Goal: Information Seeking & Learning: Check status

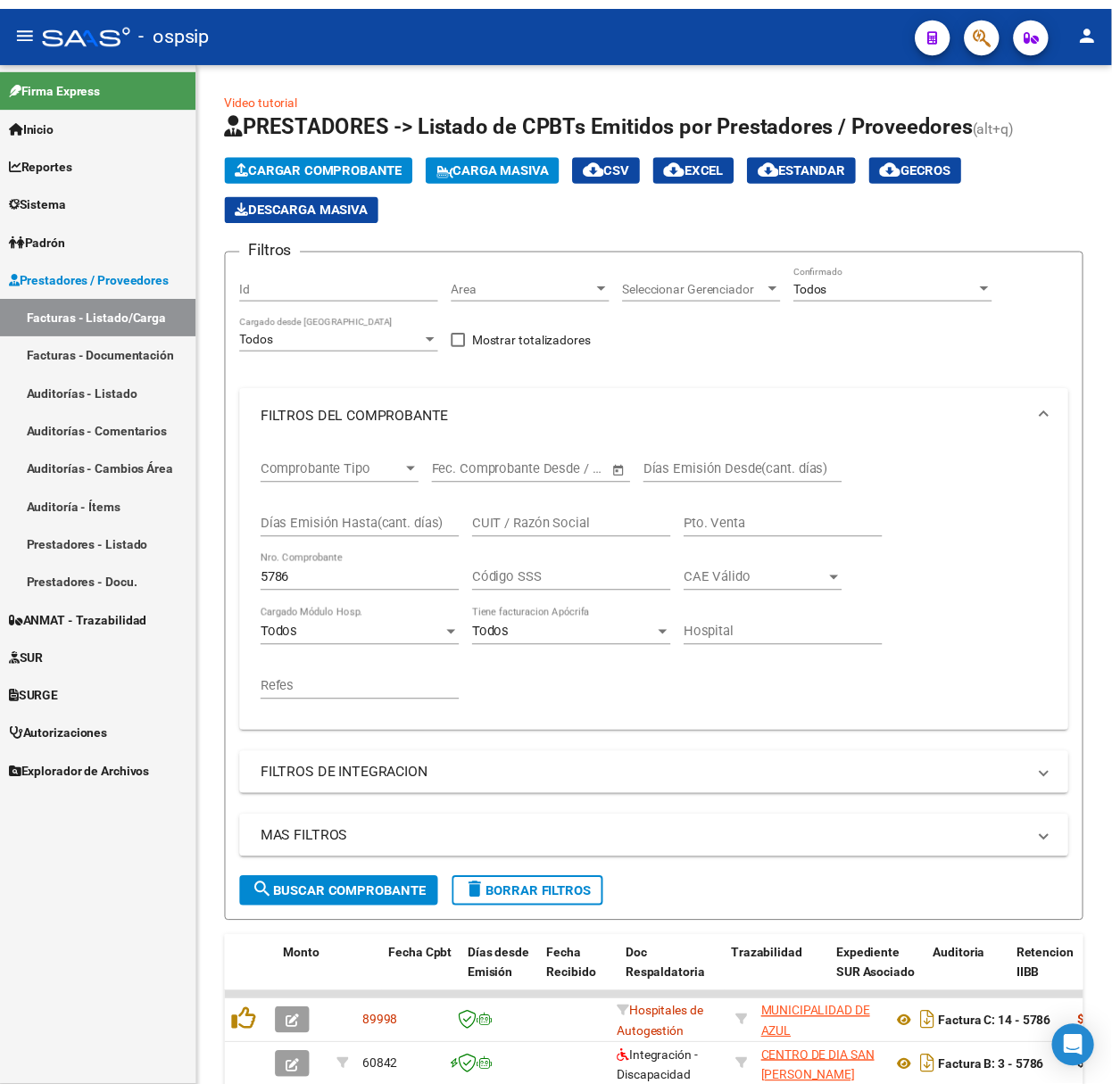
scroll to position [0, 806]
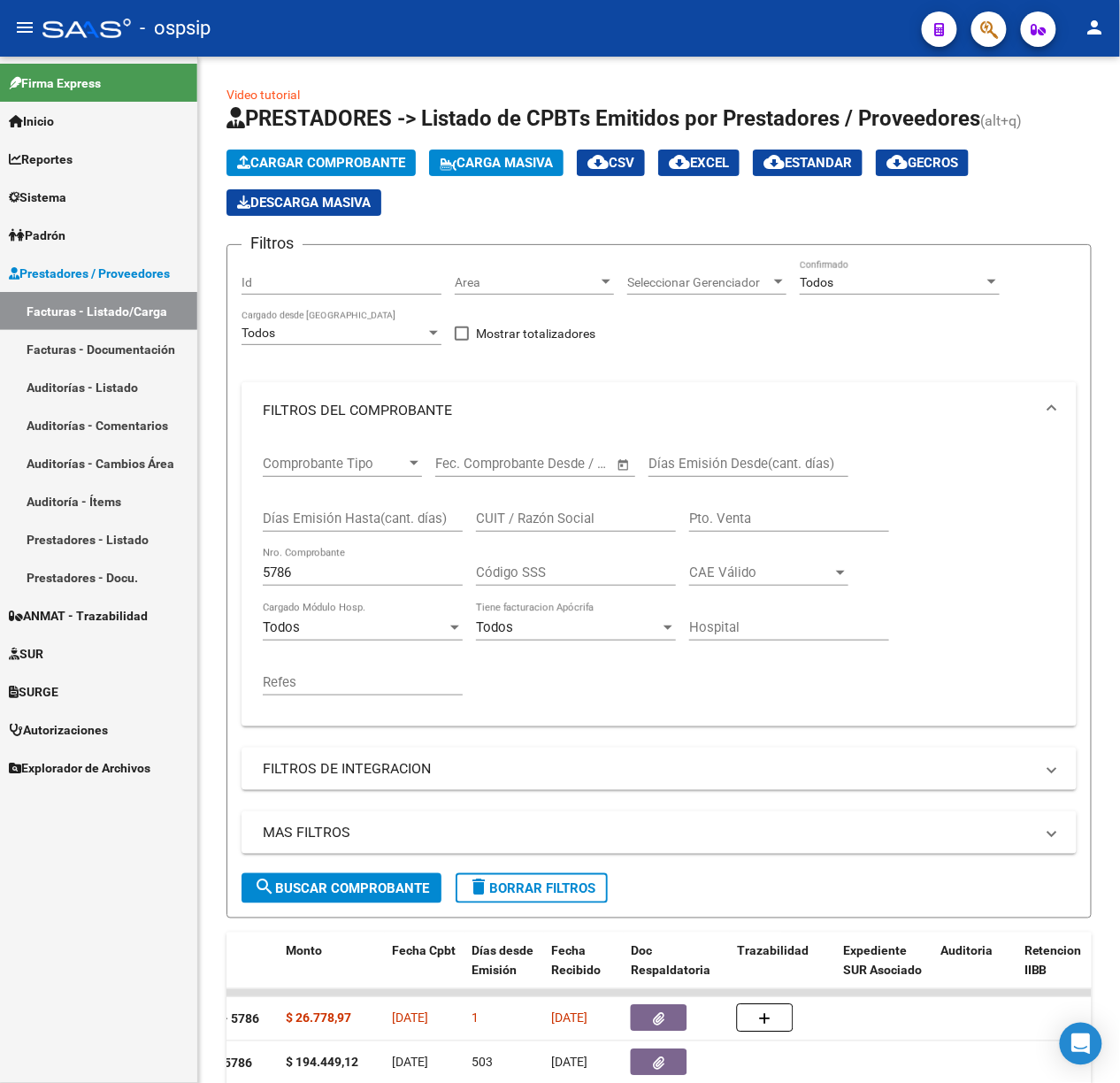
click at [86, 21] on div at bounding box center [87, 28] width 89 height 19
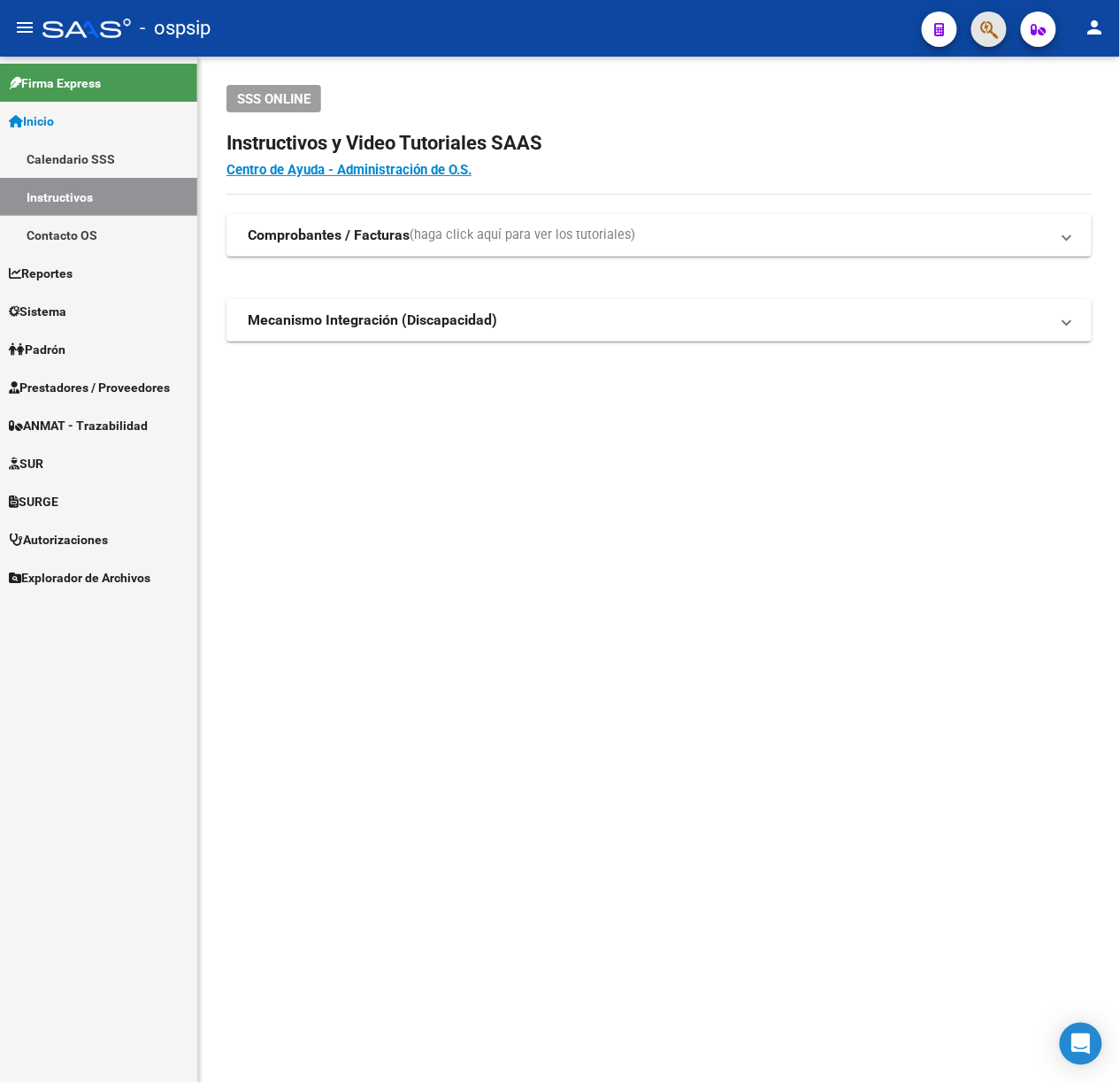
click at [991, 18] on span "button" at bounding box center [989, 29] width 18 height 36
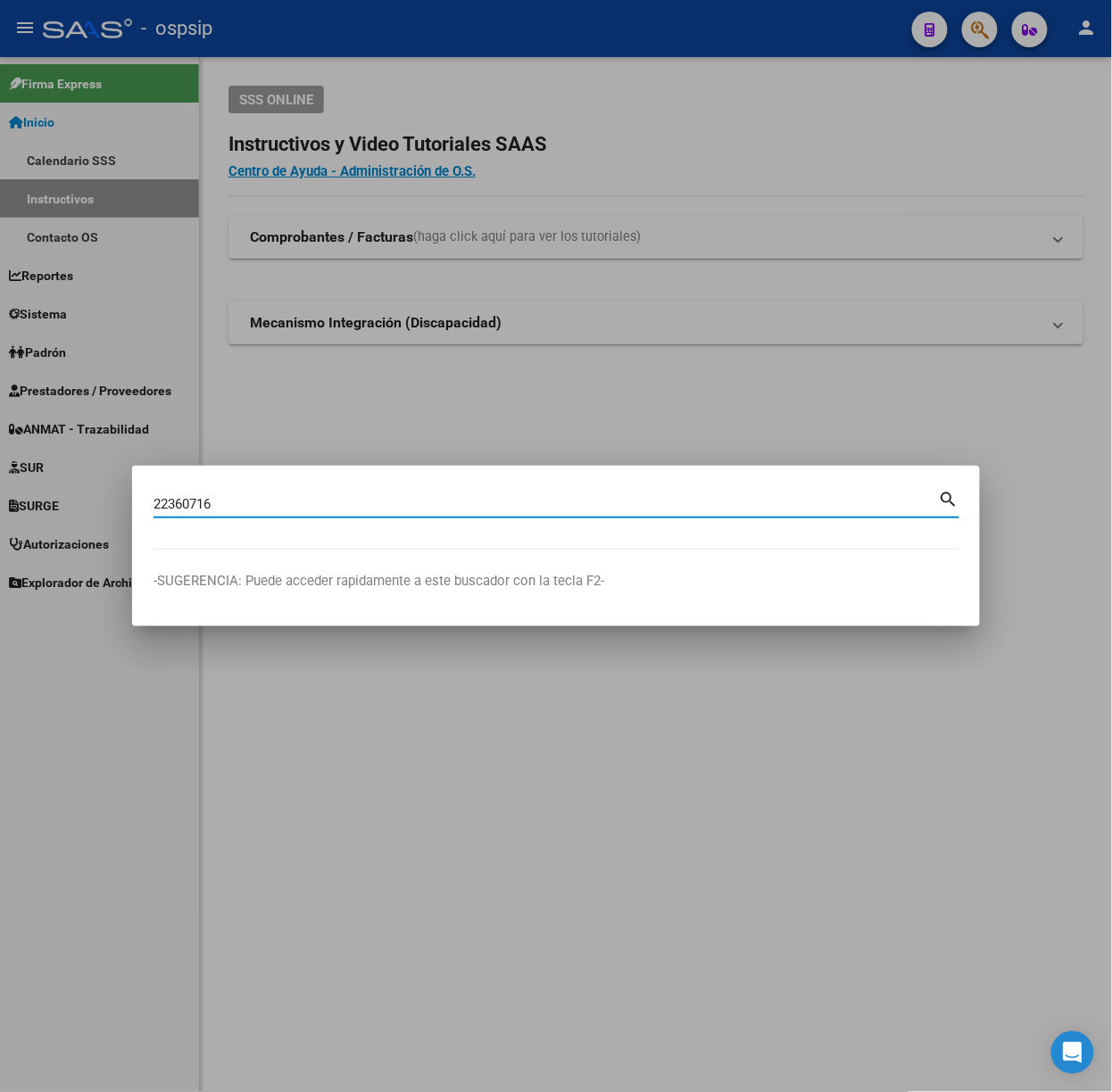
type input "22360716"
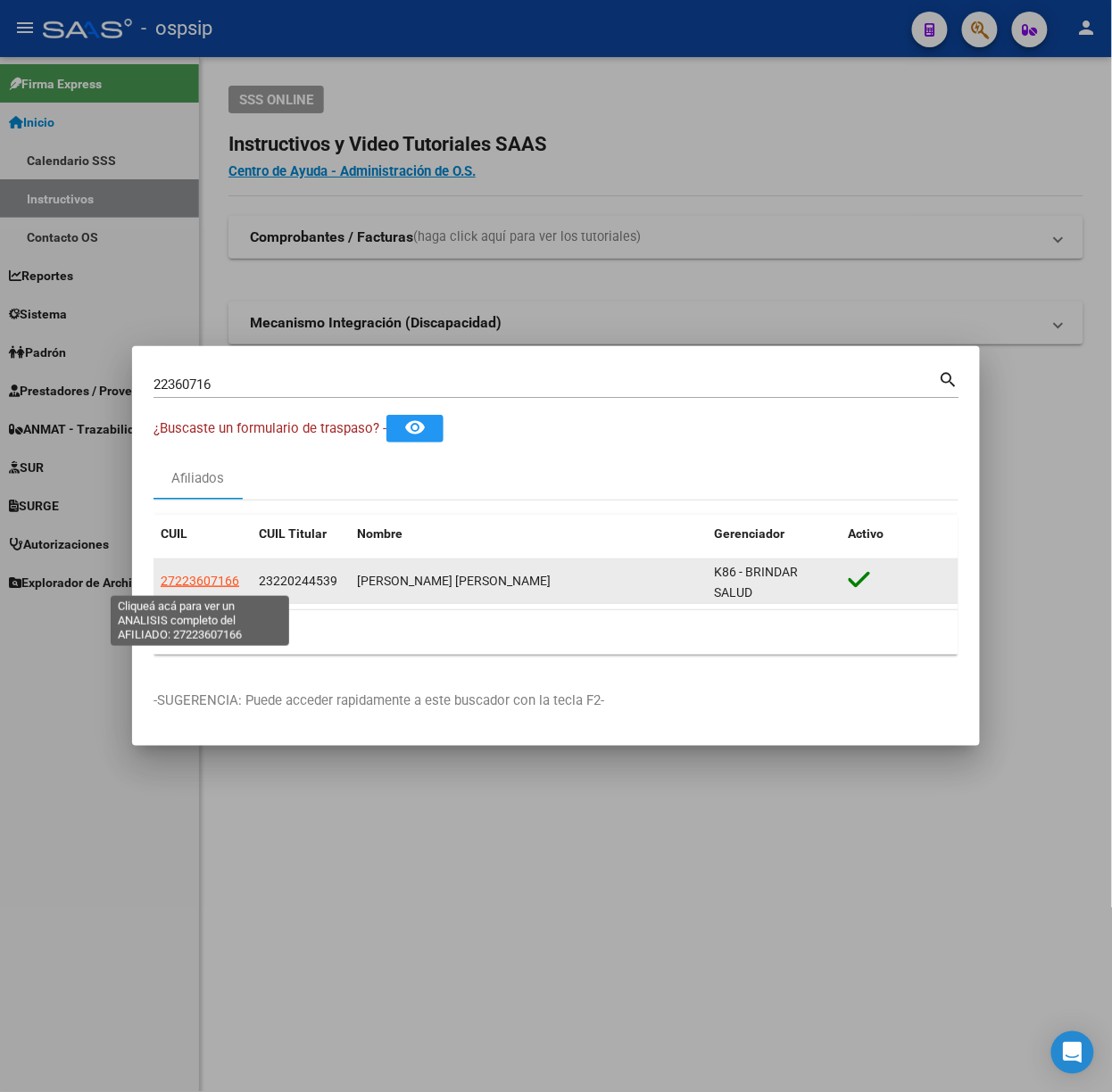
click at [213, 585] on span "27223607166" at bounding box center [199, 580] width 78 height 14
type textarea "27223607166"
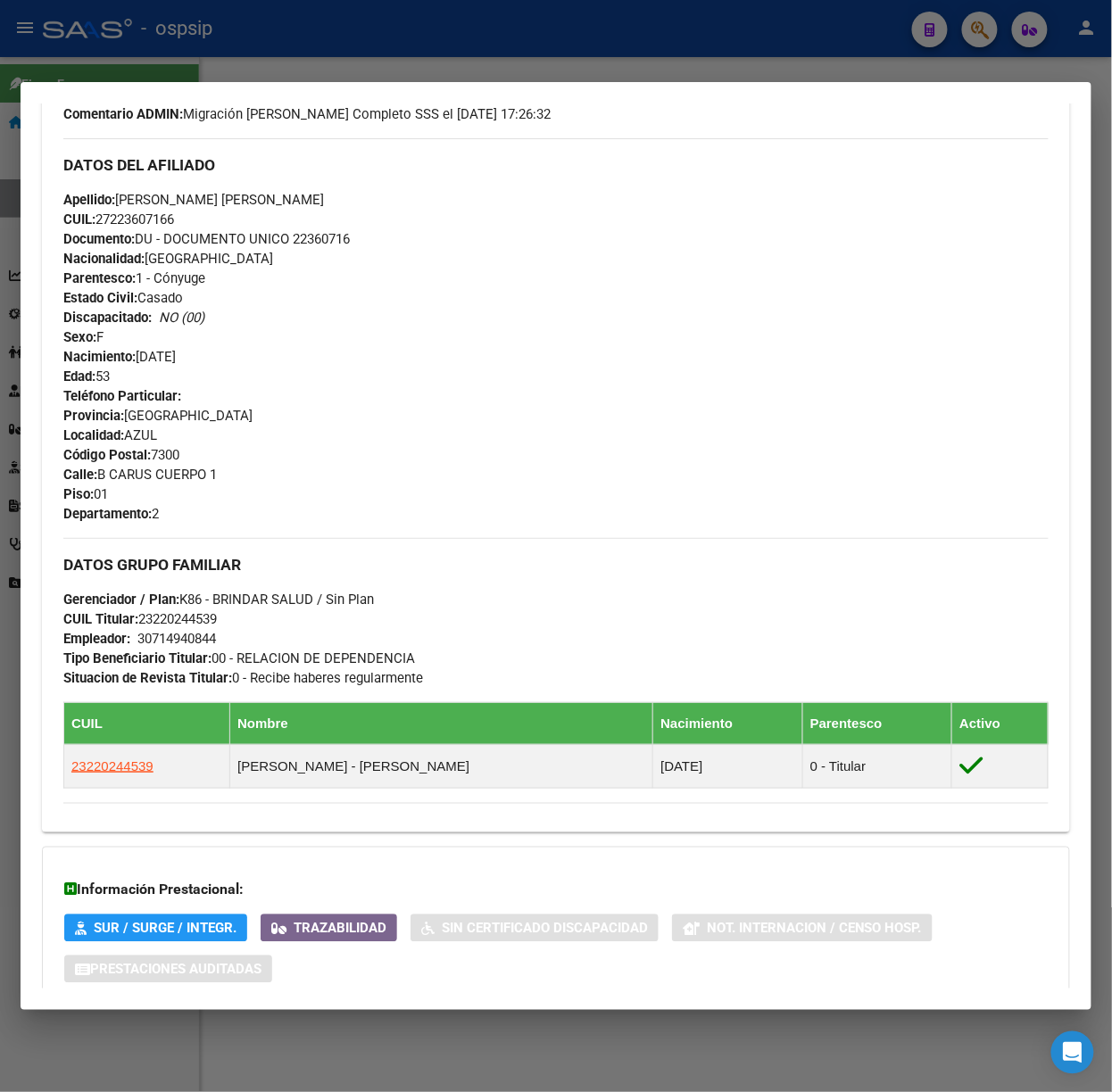
scroll to position [725, 0]
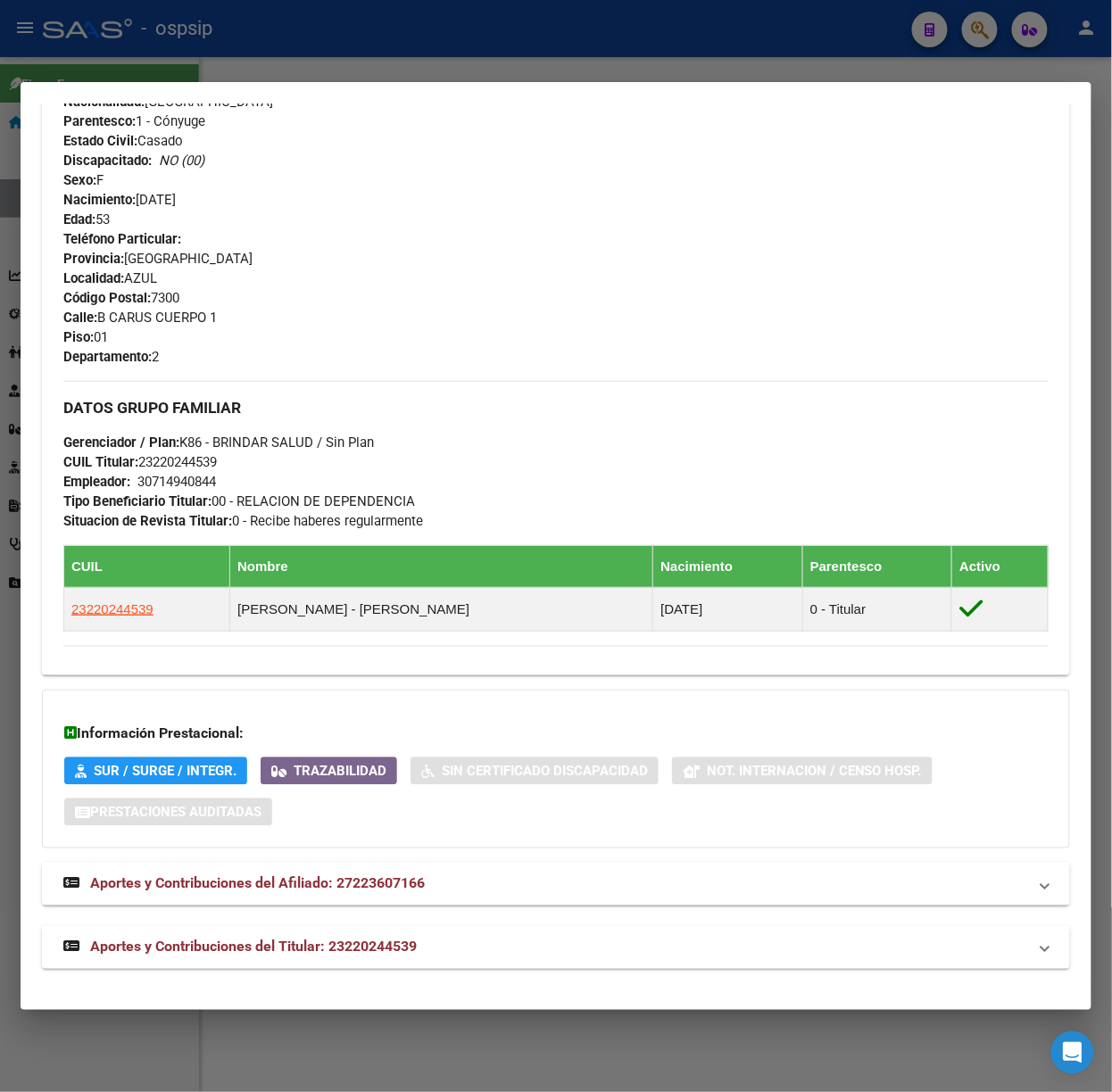
click at [410, 967] on mat-expansion-panel-header "Aportes y Contribuciones del Titular: 23220244539" at bounding box center [556, 948] width 1028 height 43
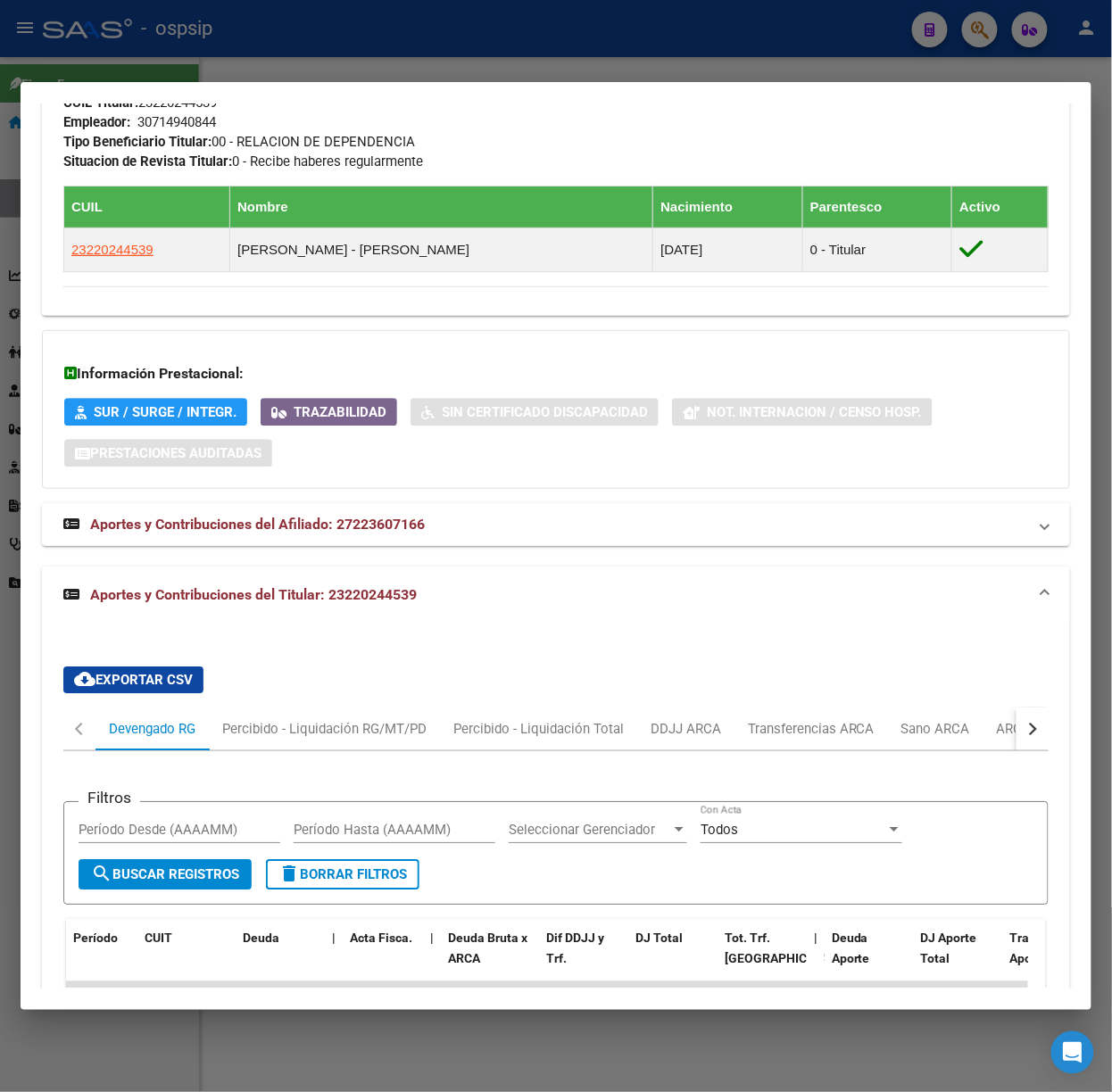
scroll to position [1201, 0]
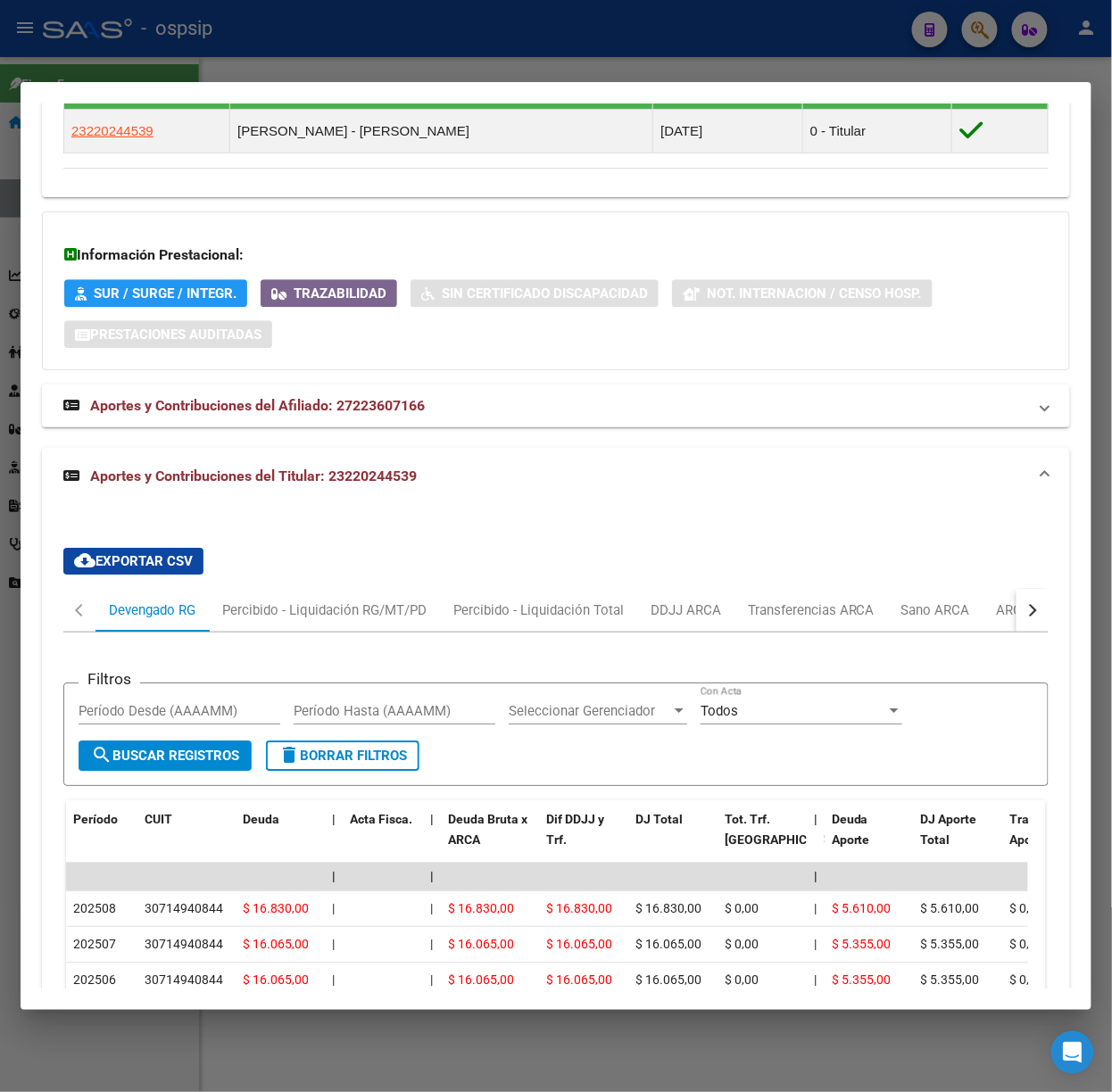
click at [226, 59] on div at bounding box center [556, 546] width 1112 height 1092
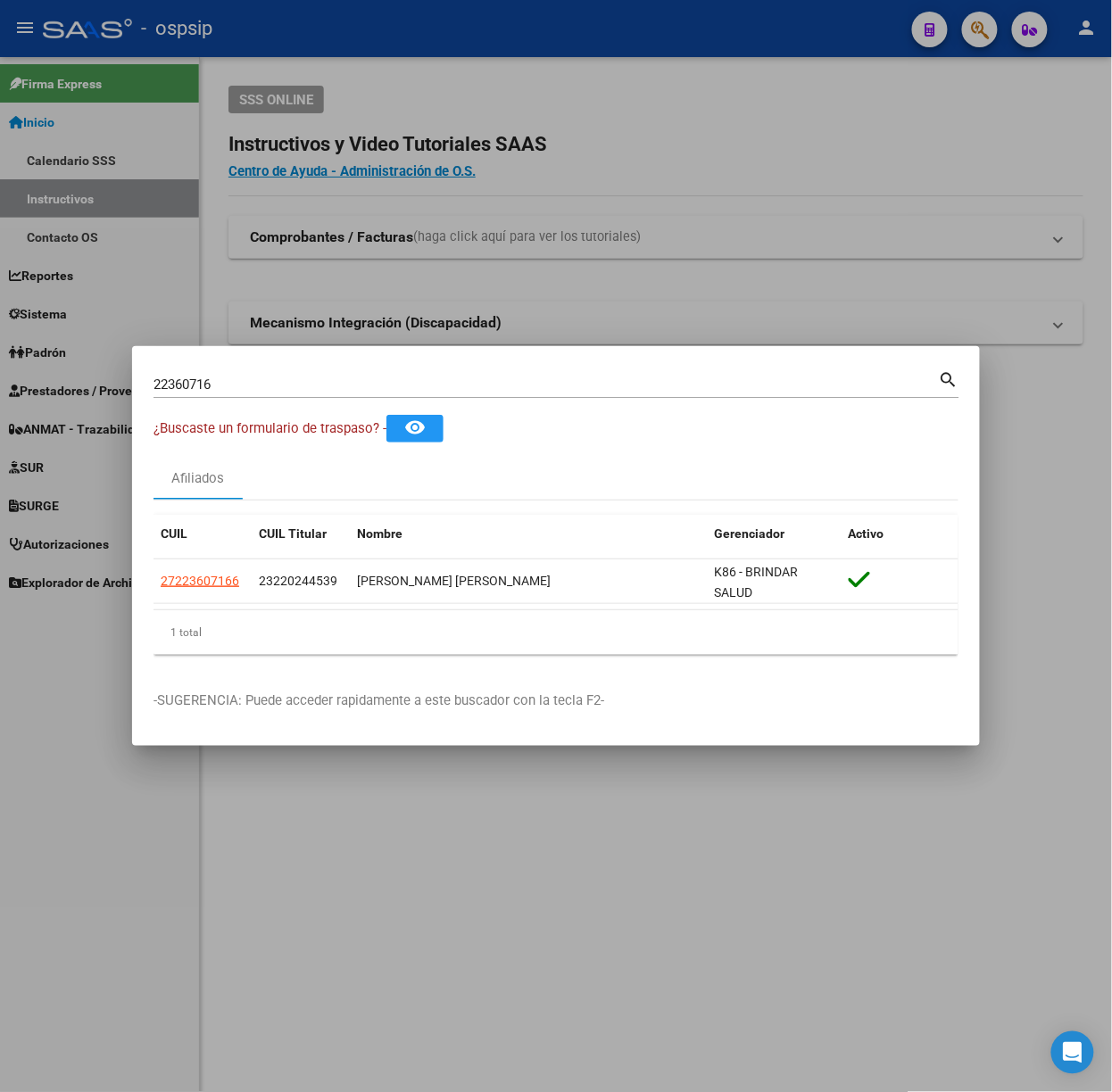
click at [294, 364] on mat-dialog-container "22360716 Buscar (apellido, dni, cuil, nro traspaso, cuit, obra social) search ¿…" at bounding box center [556, 545] width 848 height 400
click at [298, 376] on input "22360716" at bounding box center [546, 384] width 785 height 16
type input "41024968"
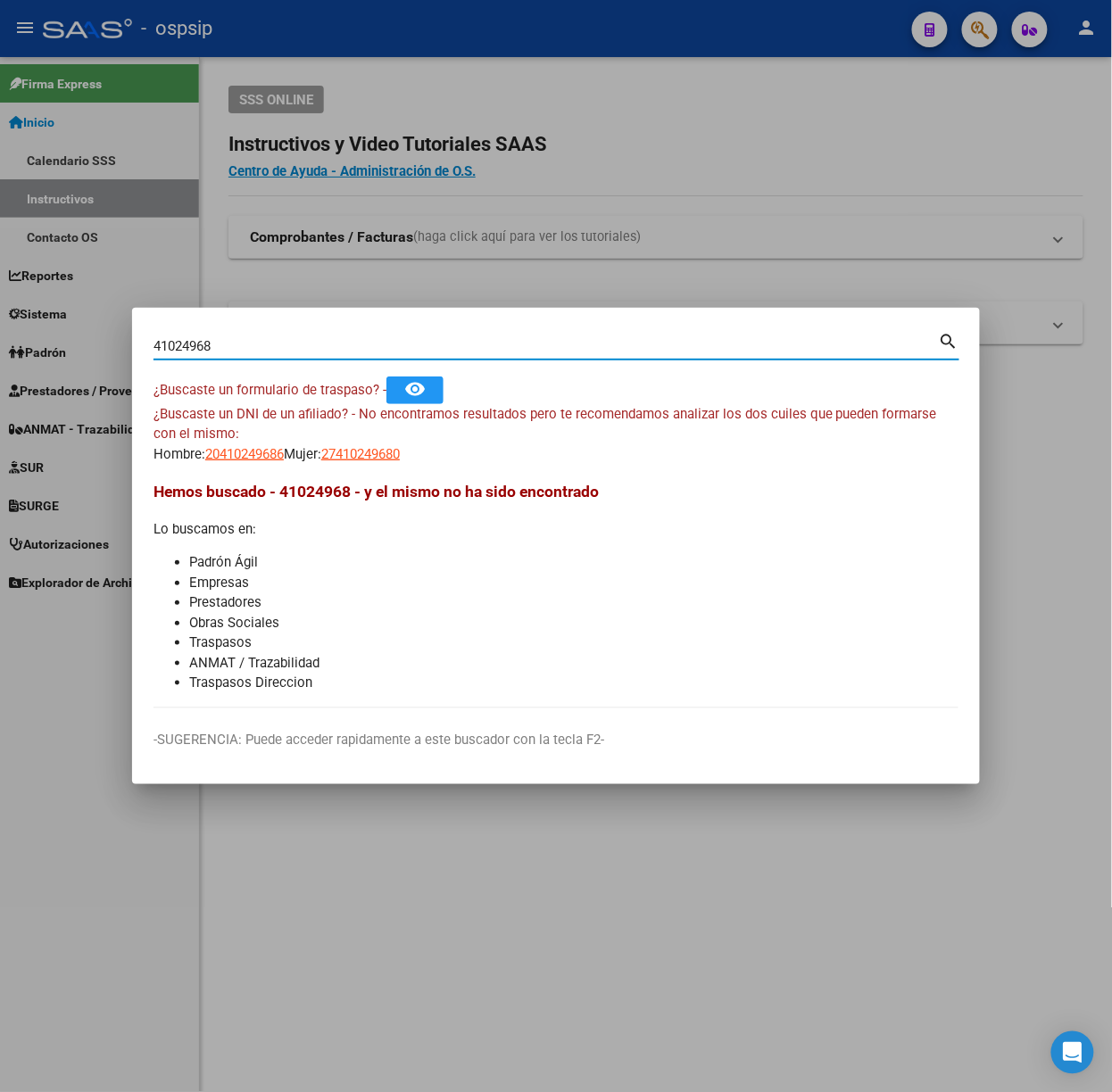
click at [223, 444] on app-link-go-to "20410249686" at bounding box center [244, 455] width 78 height 20
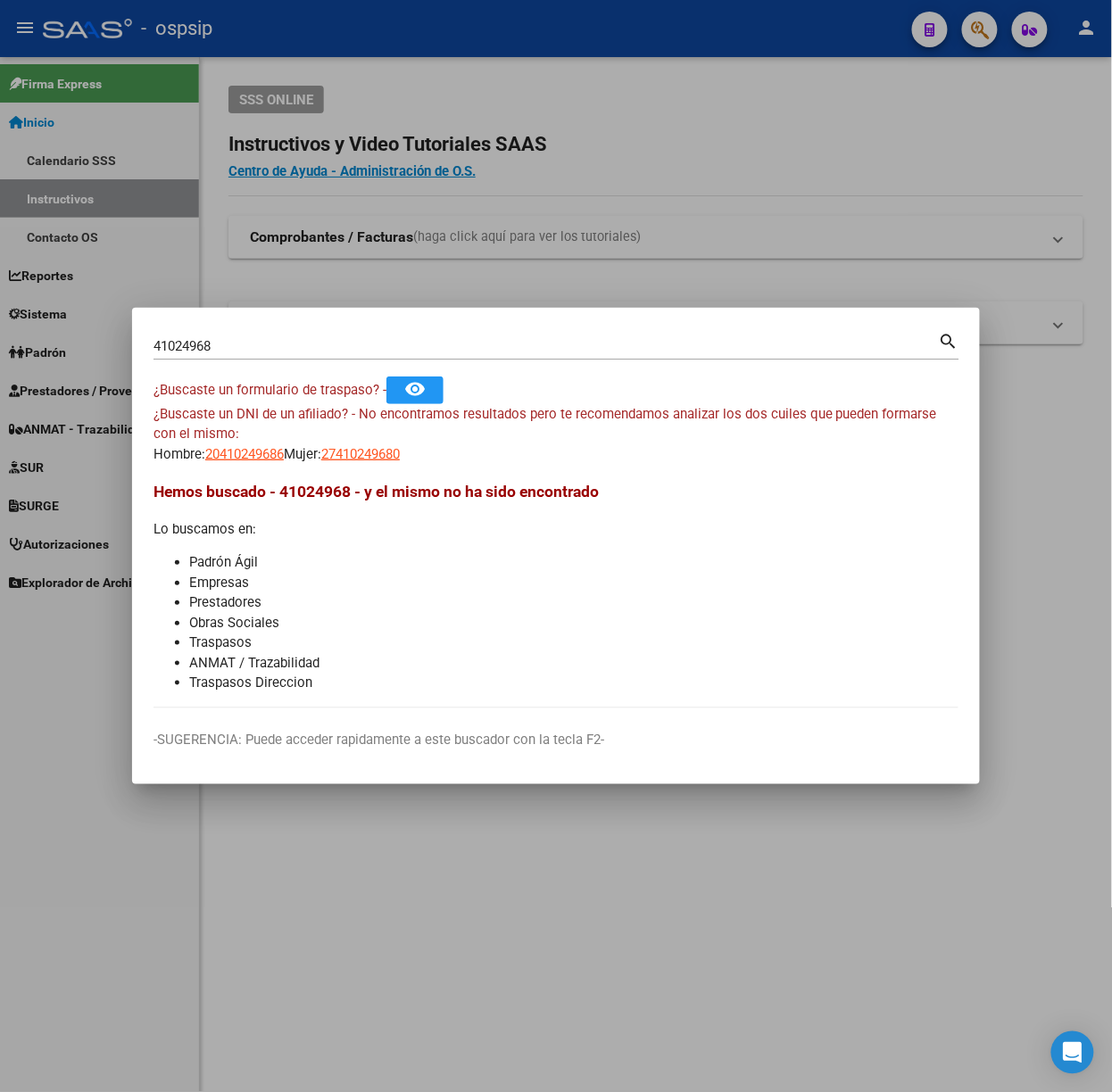
click at [234, 468] on mat-dialog-content "41024968 Buscar (apellido, dni, cuil, nro traspaso, cuit, obra social) search ¿…" at bounding box center [556, 518] width 848 height 379
click at [234, 461] on span "20410249686" at bounding box center [244, 454] width 78 height 16
type textarea "20410249686"
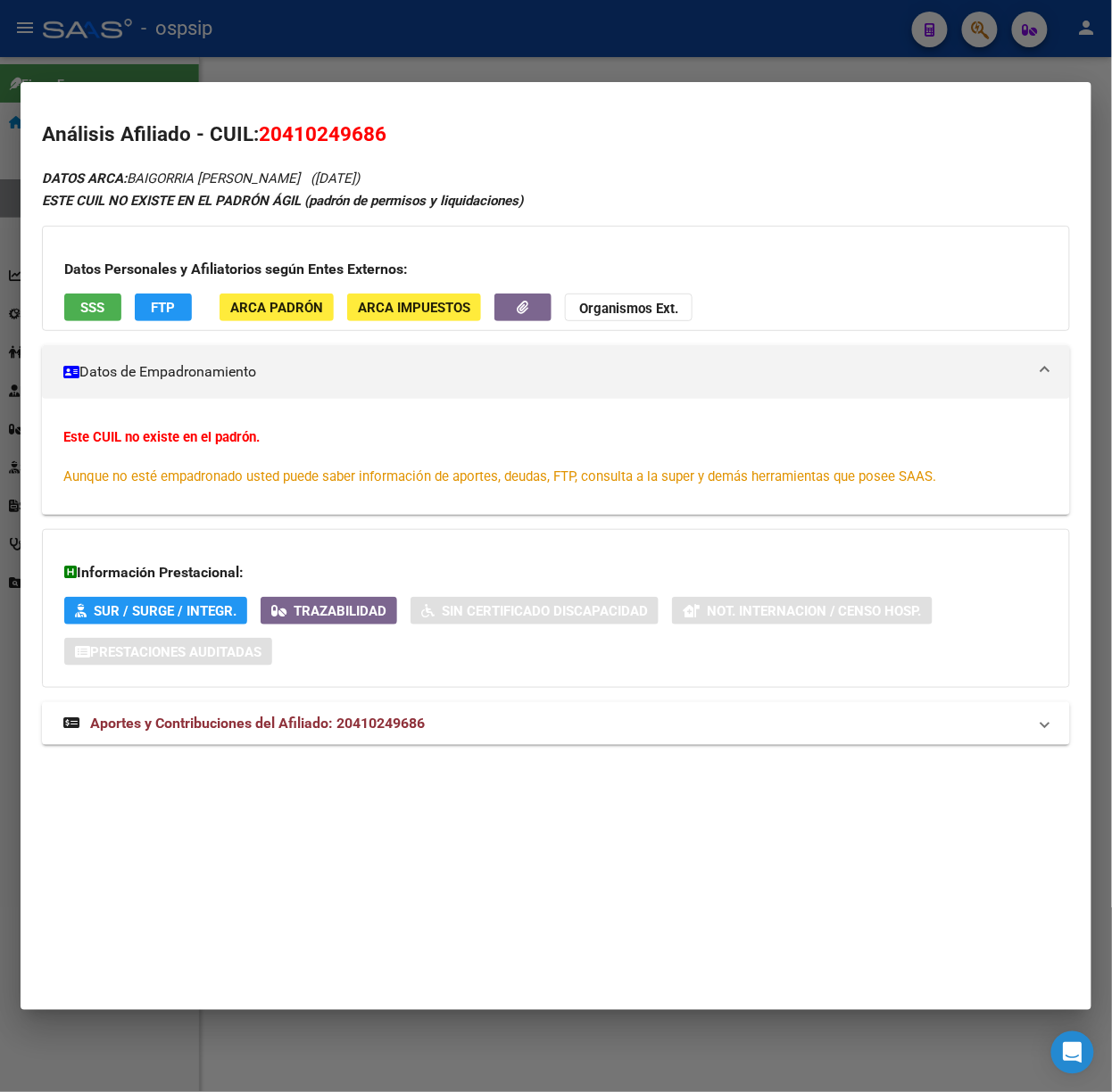
click at [336, 639] on div "Información Prestacional: SUR / SURGE / INTEGR. Trazabilidad Sin Certificado Di…" at bounding box center [556, 608] width 1028 height 158
click at [354, 740] on mat-expansion-panel-header "Aportes y Contribuciones del Afiliado: 20410249686" at bounding box center [556, 723] width 1028 height 43
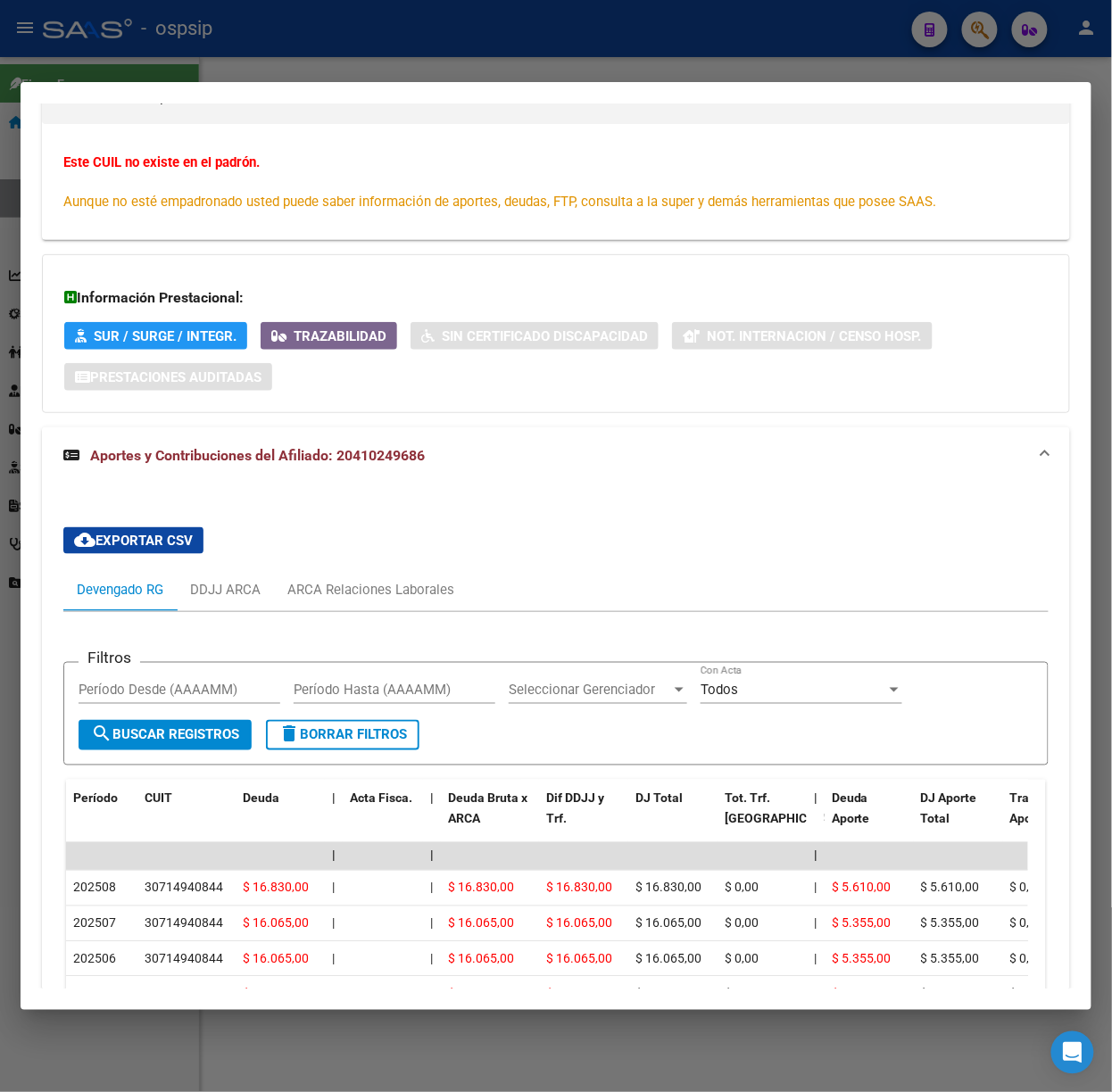
scroll to position [632, 0]
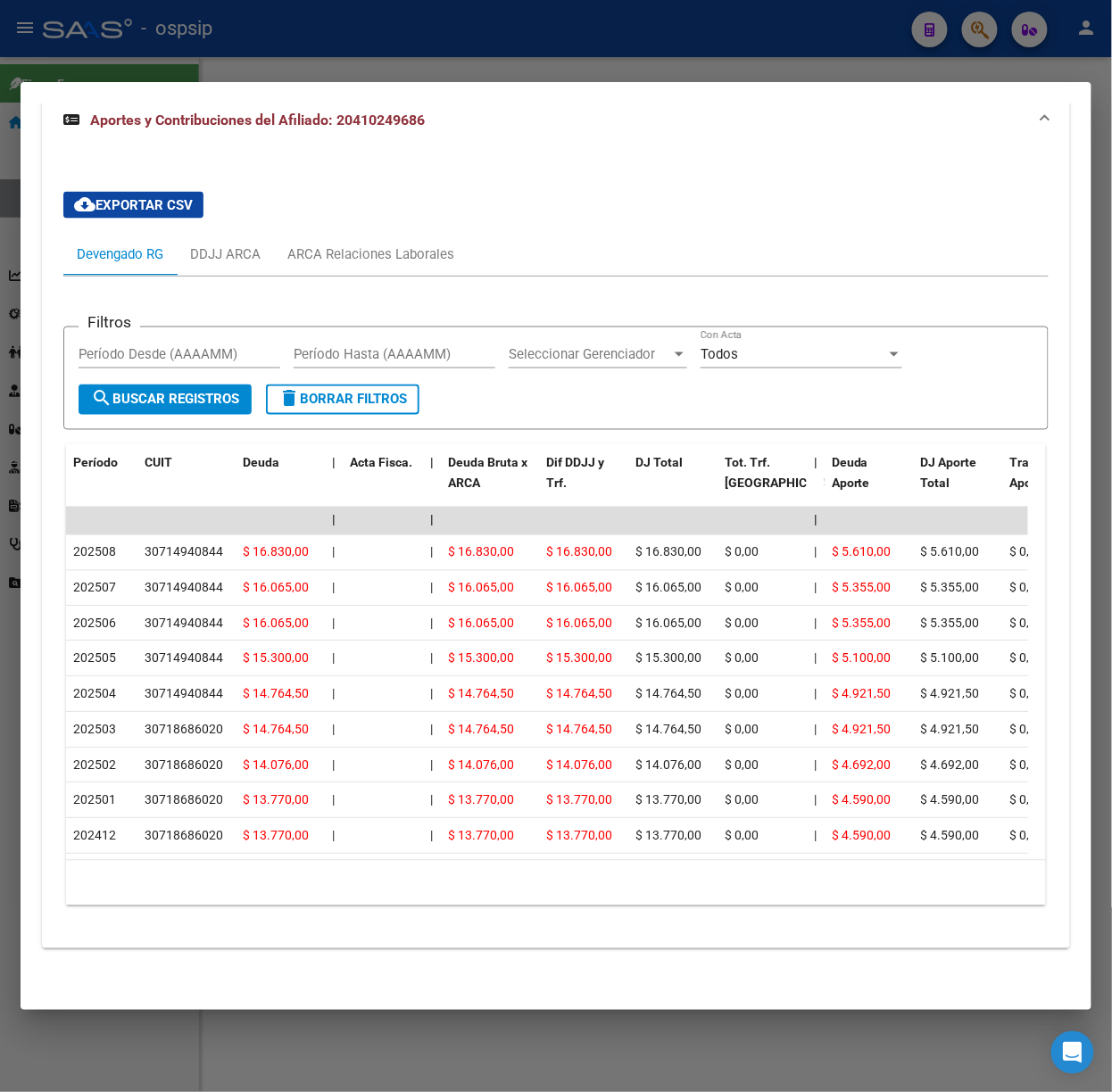
click at [134, 84] on mat-dialog-container "Análisis Afiliado - CUIL: 20410249686 DATOS ARCA: BAIGORRIA [PERSON_NAME] ([DAT…" at bounding box center [556, 546] width 1071 height 928
click at [140, 72] on div at bounding box center [556, 546] width 1112 height 1092
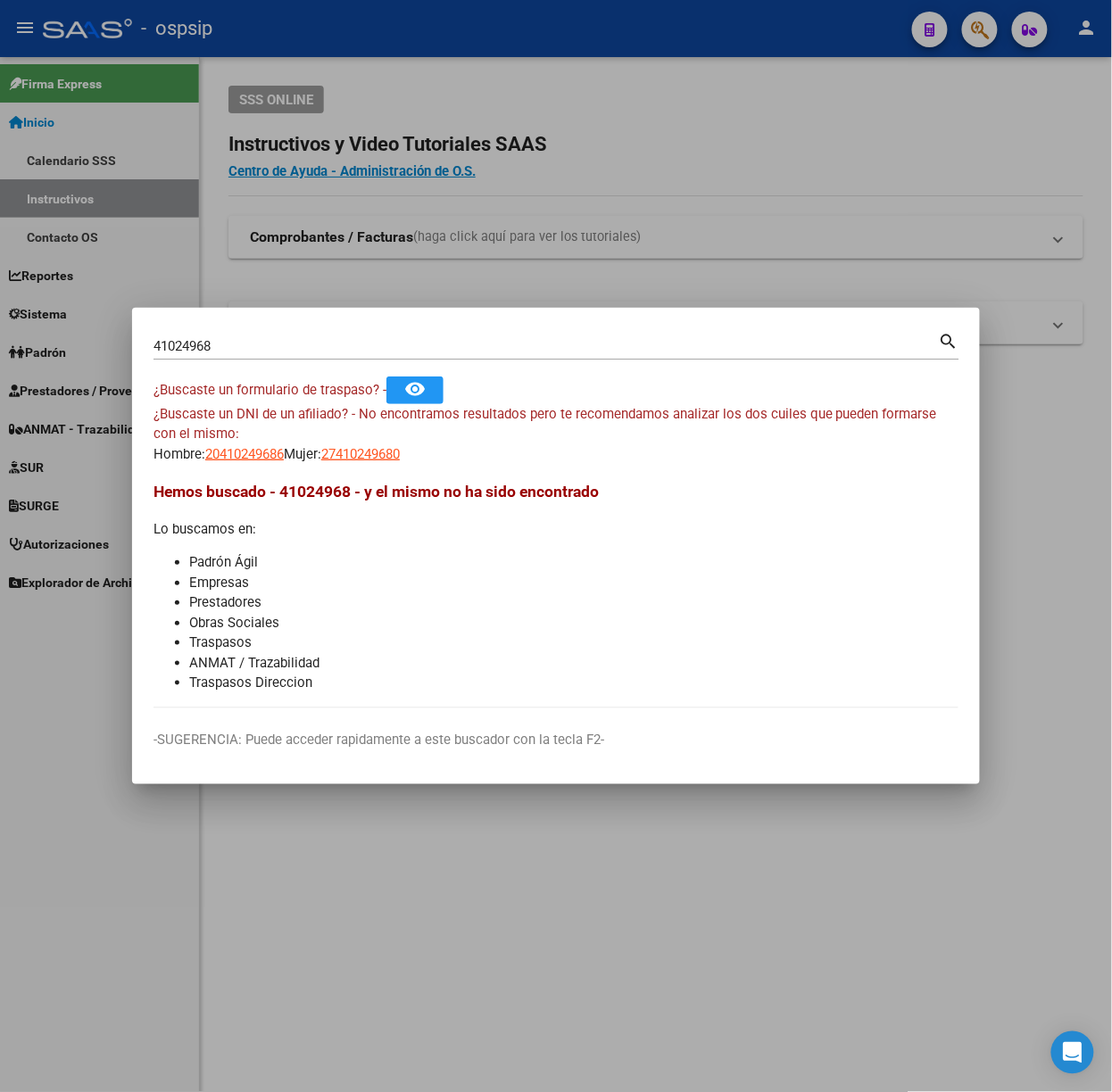
click at [215, 338] on input "41024968" at bounding box center [546, 346] width 785 height 16
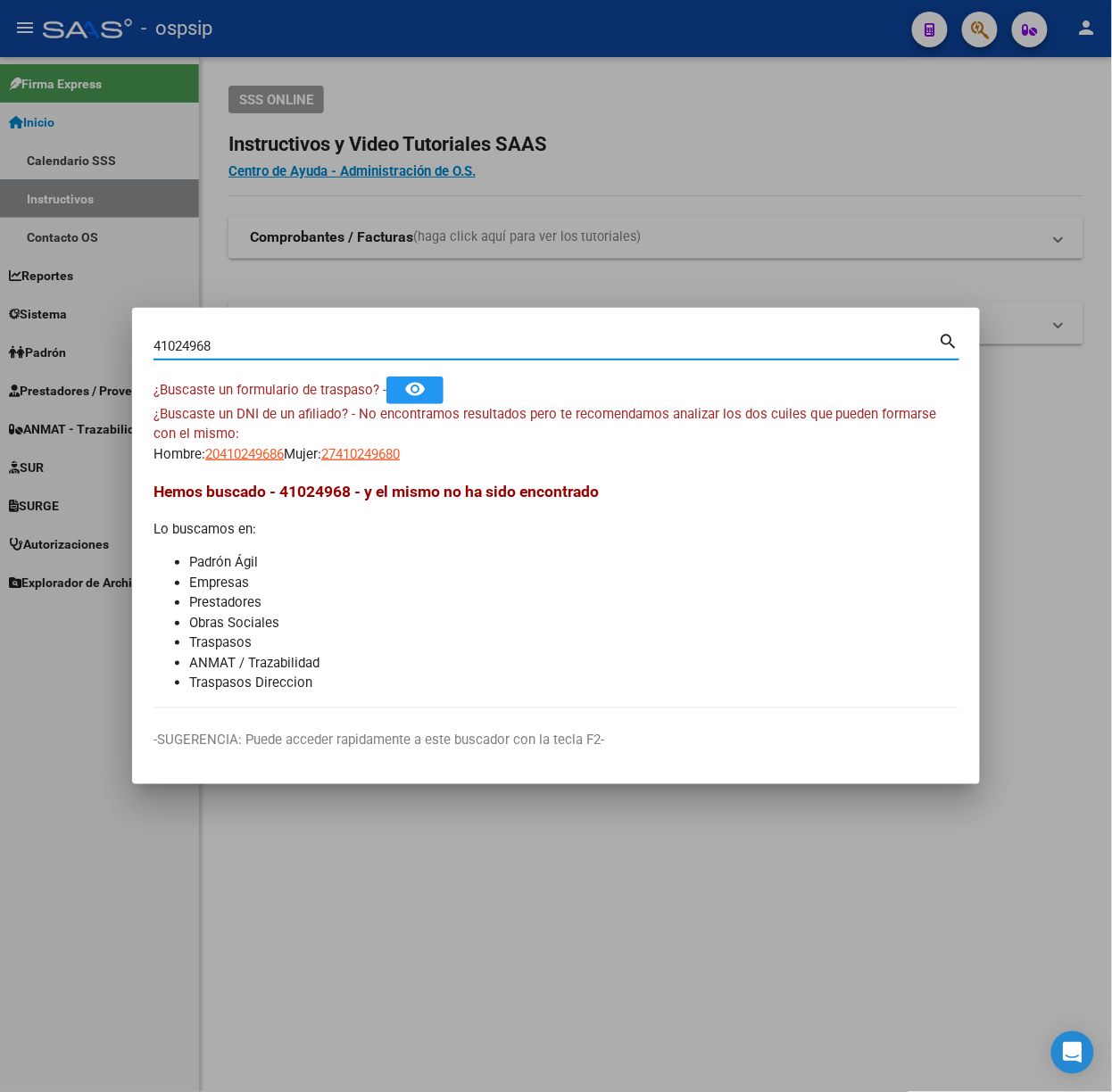
click at [215, 338] on input "41024968" at bounding box center [546, 346] width 785 height 16
type input "57573027"
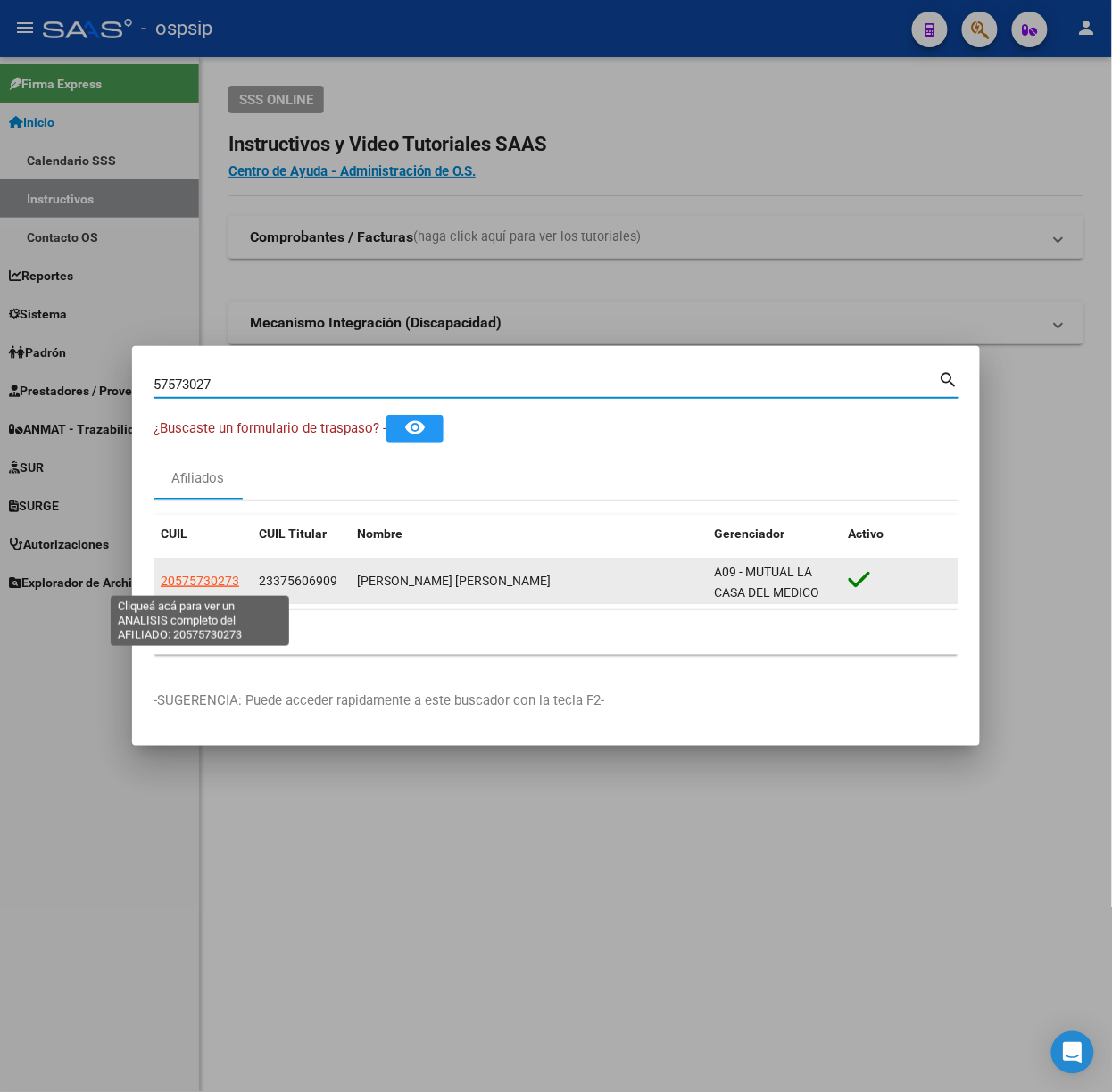
click at [204, 586] on span "20575730273" at bounding box center [199, 580] width 78 height 14
type textarea "20575730273"
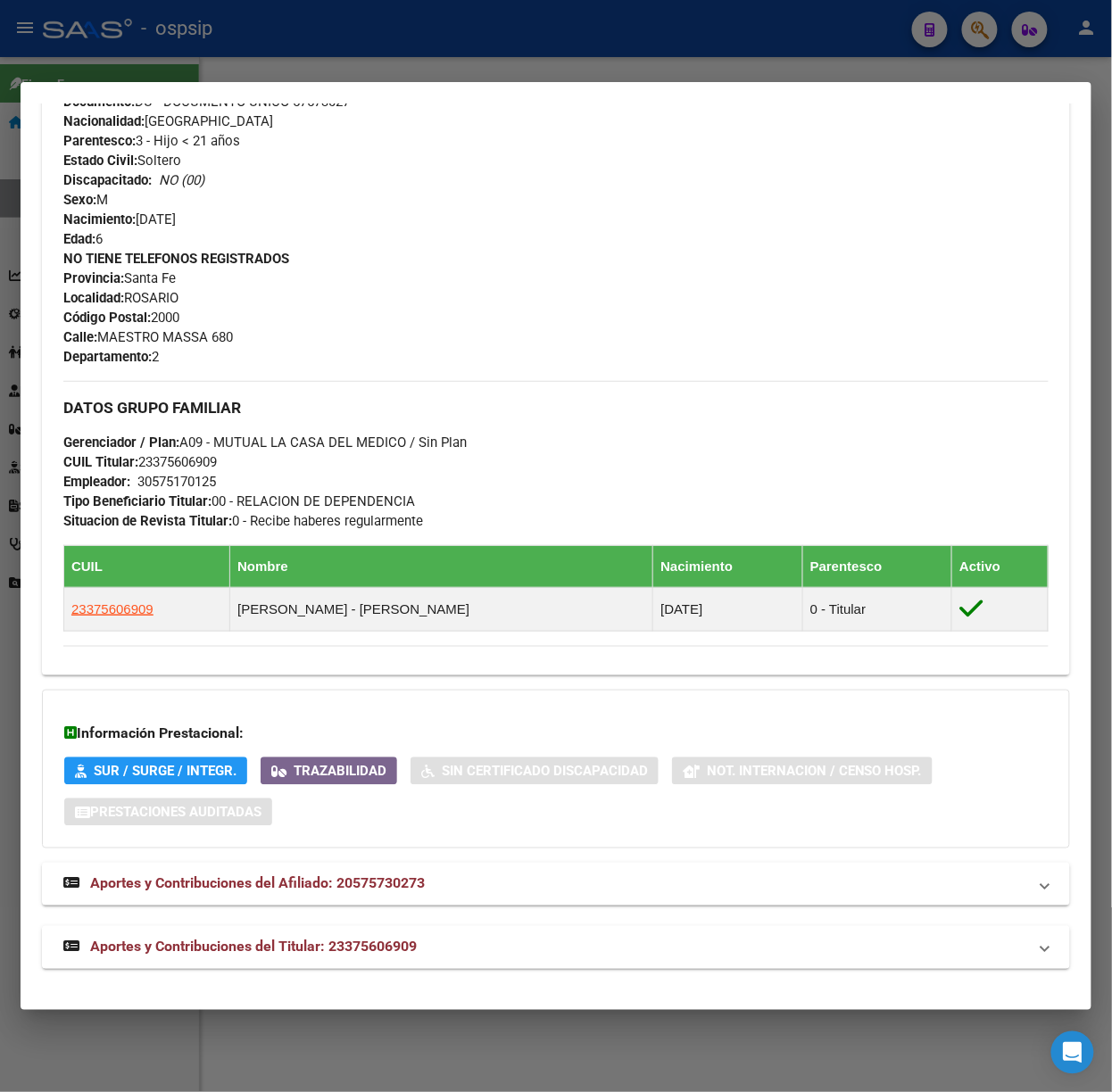
click at [390, 954] on span "Aportes y Contribuciones del Titular: 23375606909" at bounding box center [254, 947] width 326 height 17
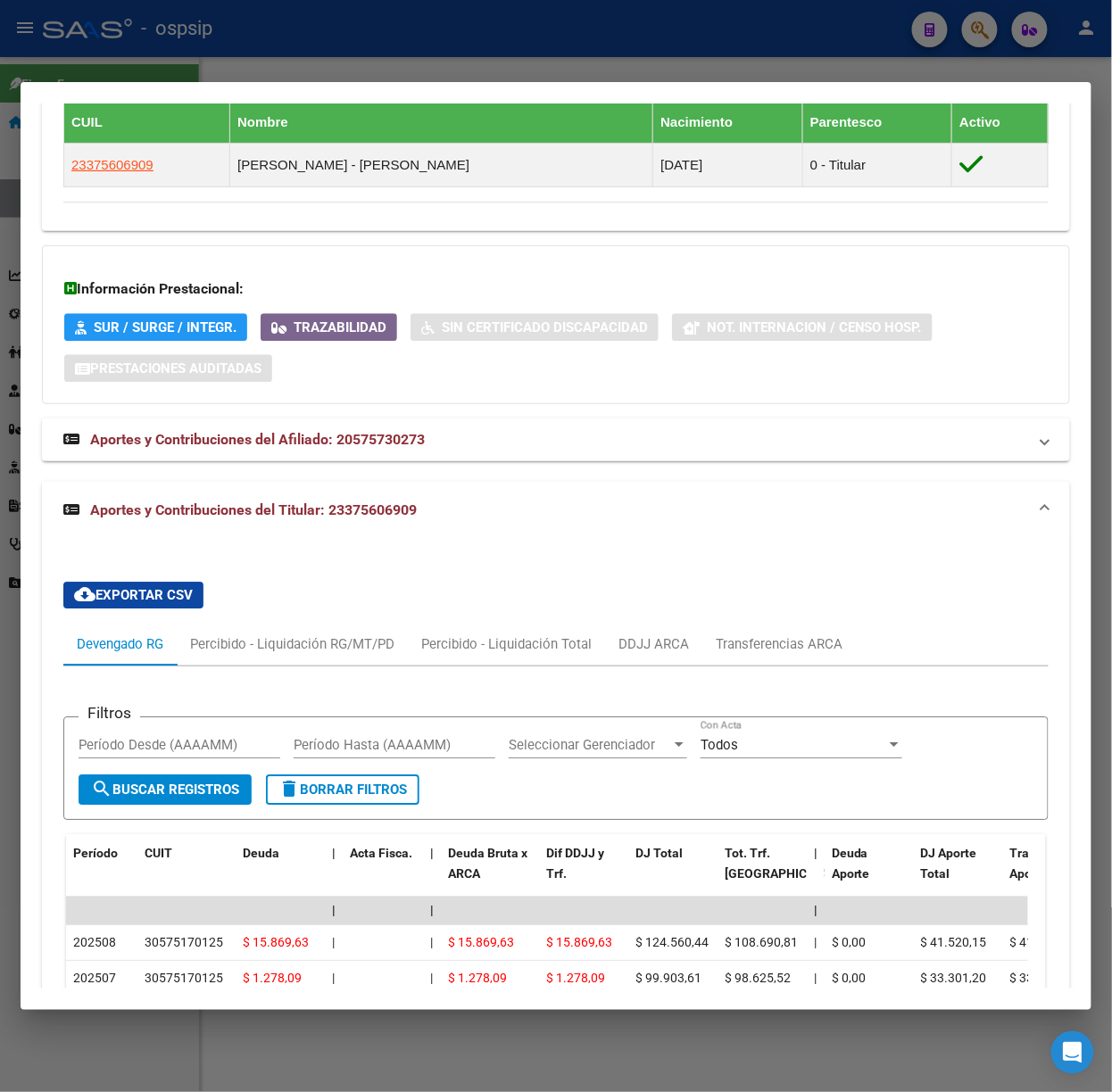
scroll to position [1522, 0]
